Goal: Transaction & Acquisition: Purchase product/service

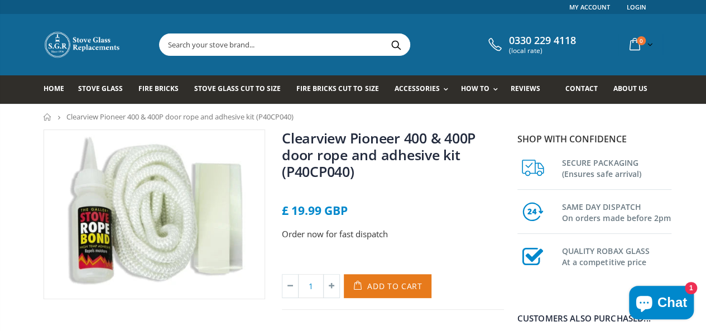
click at [383, 281] on span "Add to Cart" at bounding box center [394, 286] width 55 height 11
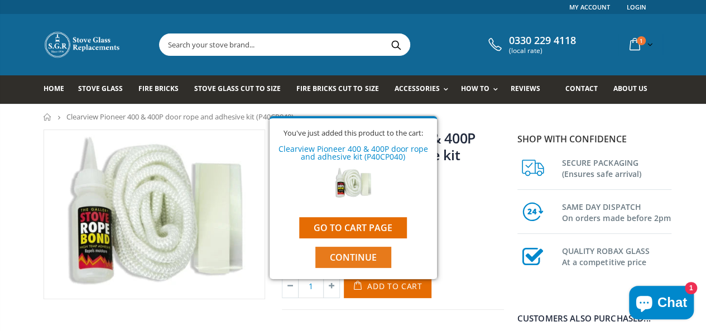
click at [368, 258] on span "Continue" at bounding box center [353, 257] width 47 height 12
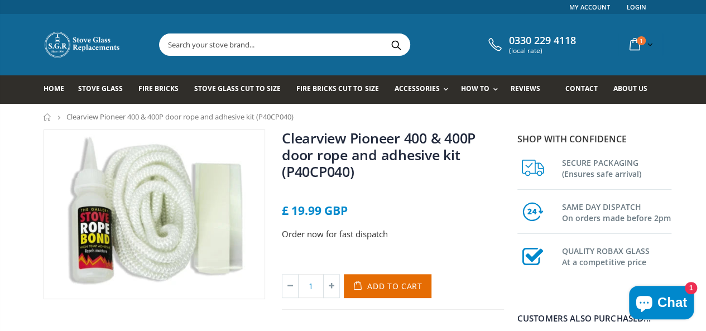
click at [228, 46] on input "text" at bounding box center [347, 44] width 375 height 21
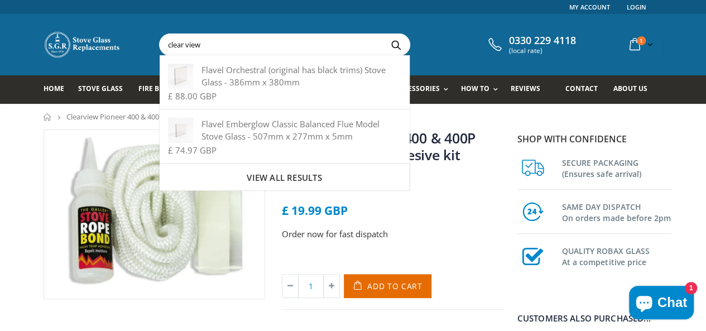
click at [180, 45] on input "clear view" at bounding box center [347, 44] width 375 height 21
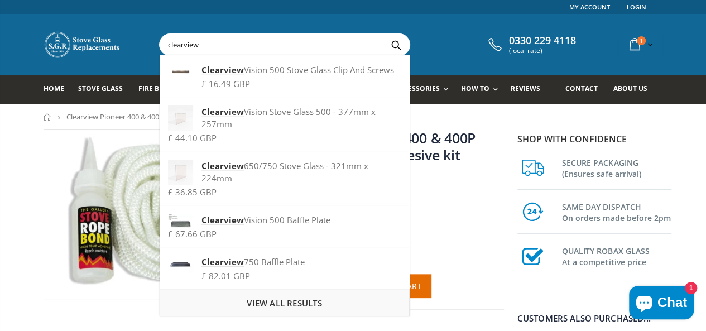
type input "clearview"
click at [277, 297] on span "View all results" at bounding box center [284, 302] width 75 height 11
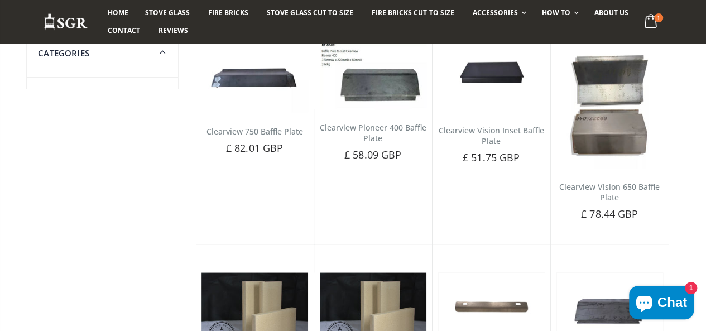
scroll to position [327, 0]
